Goal: Transaction & Acquisition: Subscribe to service/newsletter

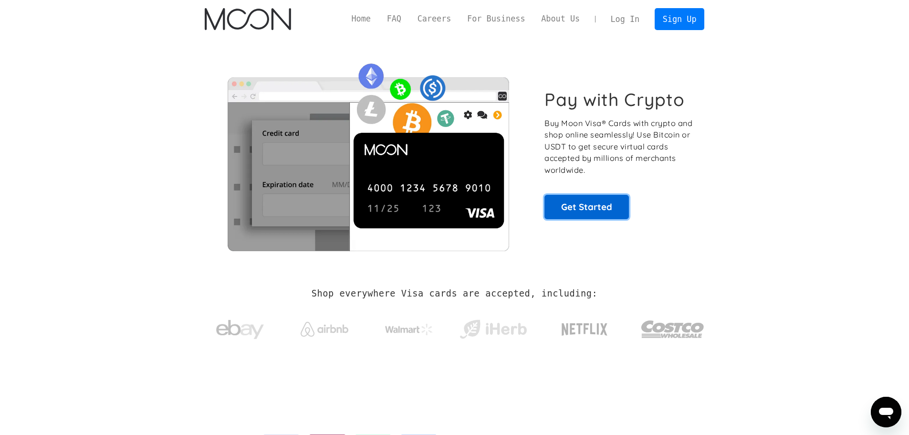
click at [597, 207] on link "Get Started" at bounding box center [587, 207] width 84 height 24
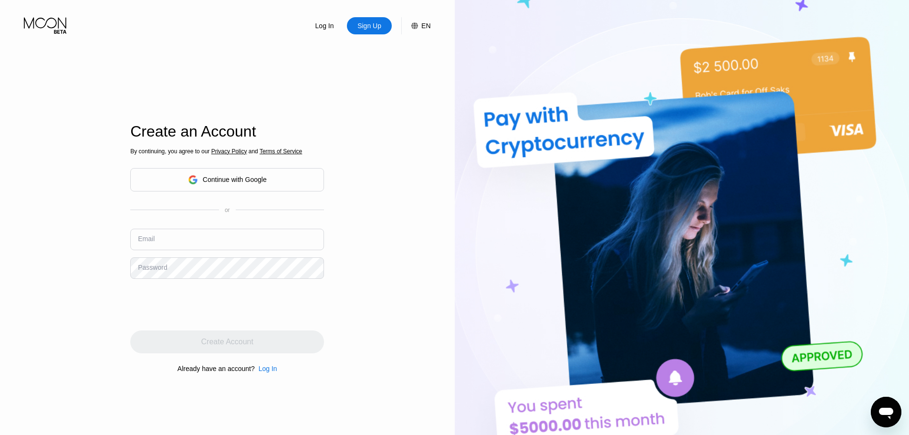
click at [226, 179] on div "Continue with Google" at bounding box center [235, 180] width 64 height 8
